Goal: Navigation & Orientation: Understand site structure

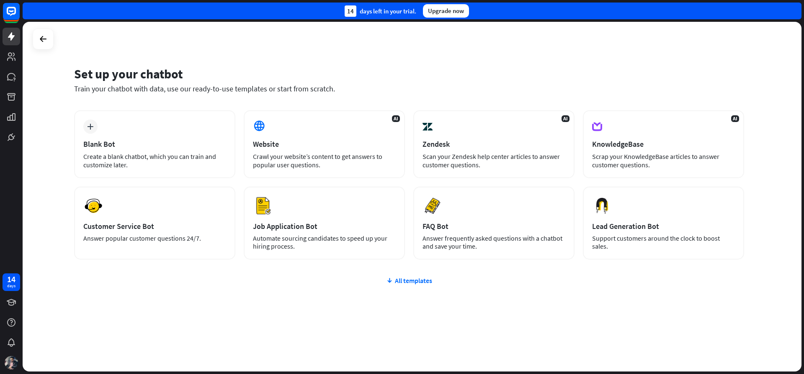
click at [8, 58] on div at bounding box center [11, 57] width 10 height 10
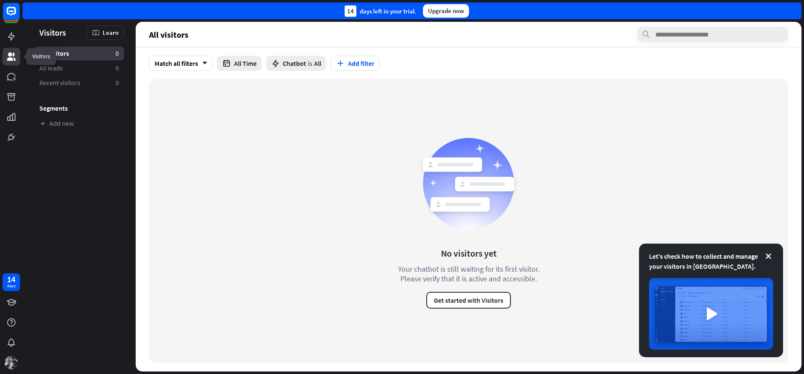
click at [10, 81] on div at bounding box center [11, 77] width 10 height 10
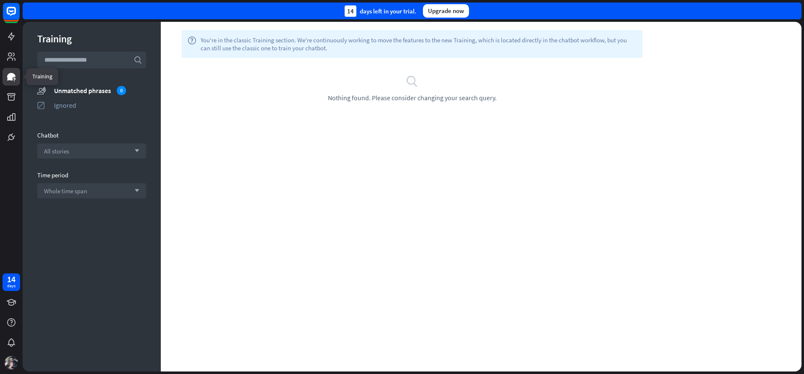
click at [12, 106] on div at bounding box center [11, 73] width 23 height 146
click at [11, 124] on link at bounding box center [12, 117] width 18 height 18
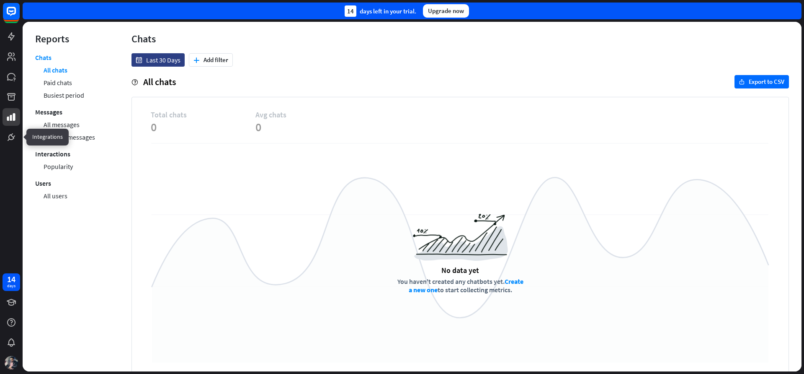
click at [11, 139] on div at bounding box center [11, 137] width 10 height 10
